Goal: Information Seeking & Learning: Check status

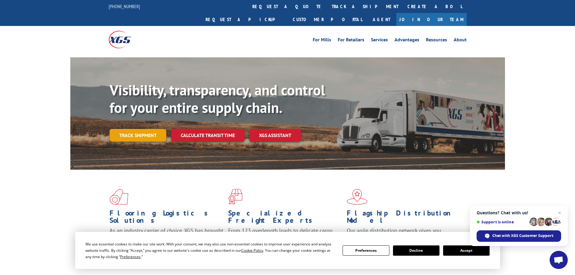
click at [133, 129] on link "Track shipment" at bounding box center [138, 135] width 57 height 13
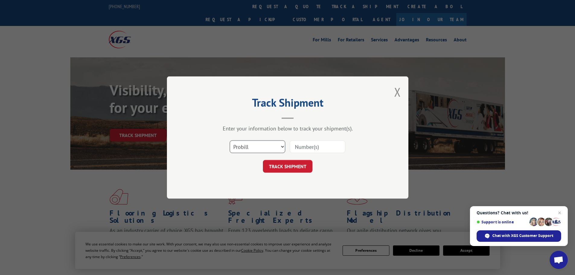
click at [269, 147] on select "Select category... Probill BOL PO" at bounding box center [258, 146] width 56 height 13
select select "po"
click at [230, 140] on select "Select category... Probill BOL PO" at bounding box center [258, 146] width 56 height 13
click at [299, 141] on input at bounding box center [318, 146] width 56 height 13
paste input "63515981"
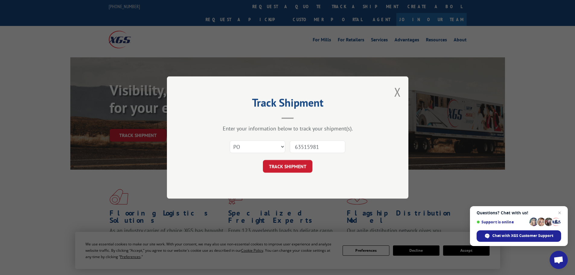
type input "63515981"
click at [281, 165] on button "TRACK SHIPMENT" at bounding box center [288, 166] width 50 height 13
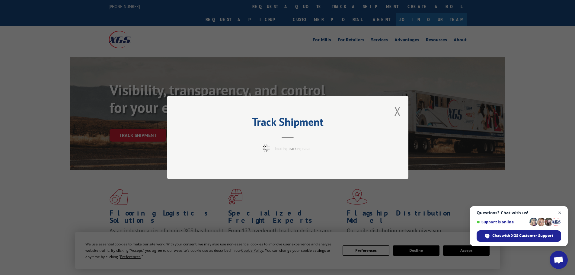
click at [561, 211] on span "Close chat" at bounding box center [560, 213] width 8 height 8
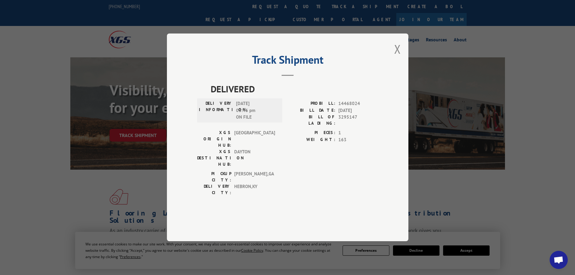
click at [317, 171] on div "PICKUP CITY: [GEOGRAPHIC_DATA] , [GEOGRAPHIC_DATA]: [GEOGRAPHIC_DATA] , [GEOGRA…" at bounding box center [287, 185] width 181 height 28
click at [395, 57] on button "Close modal" at bounding box center [397, 49] width 7 height 16
